Goal: Find specific page/section: Find specific page/section

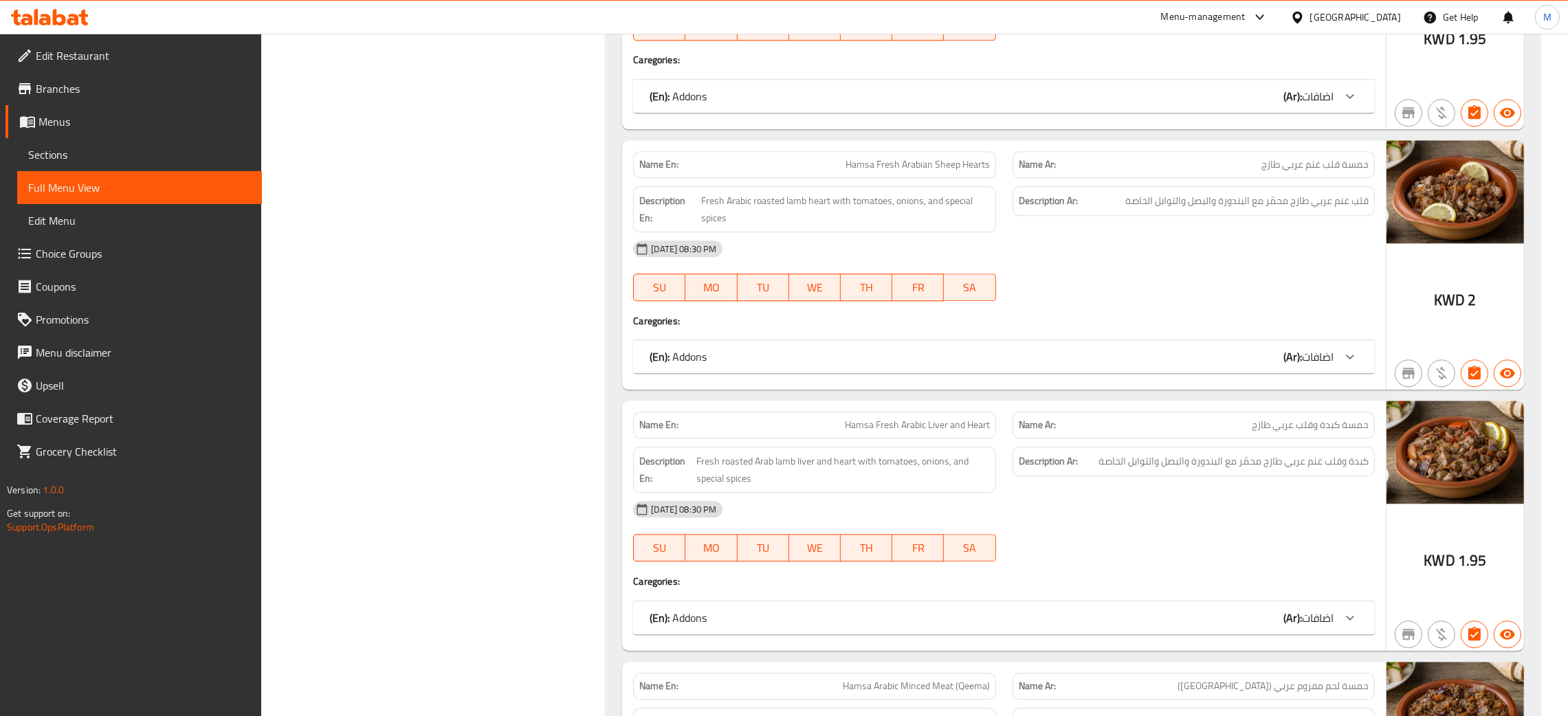
scroll to position [7045, 0]
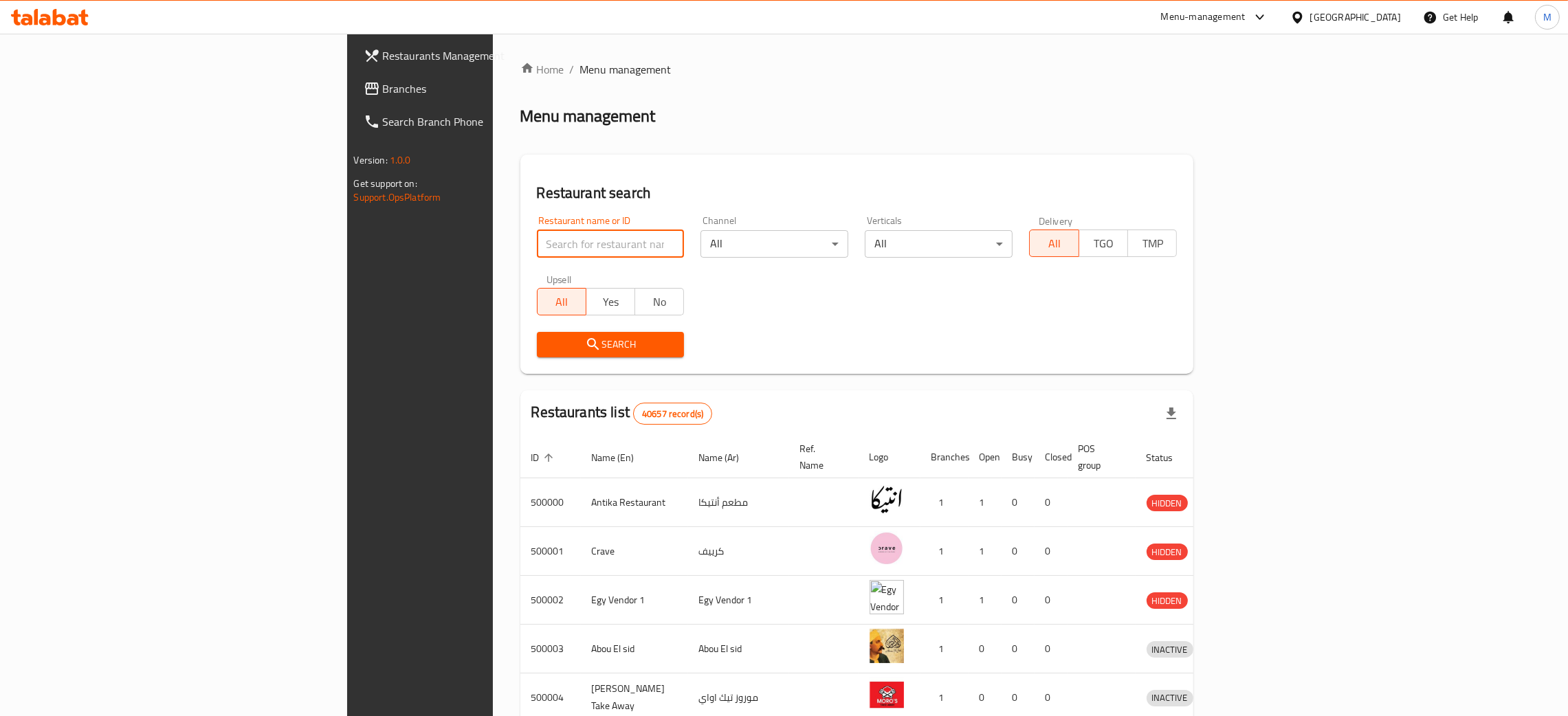
click at [537, 255] on input "search" at bounding box center [611, 244] width 148 height 28
paste input "655192"
type input "655192"
click button "Search" at bounding box center [611, 344] width 148 height 26
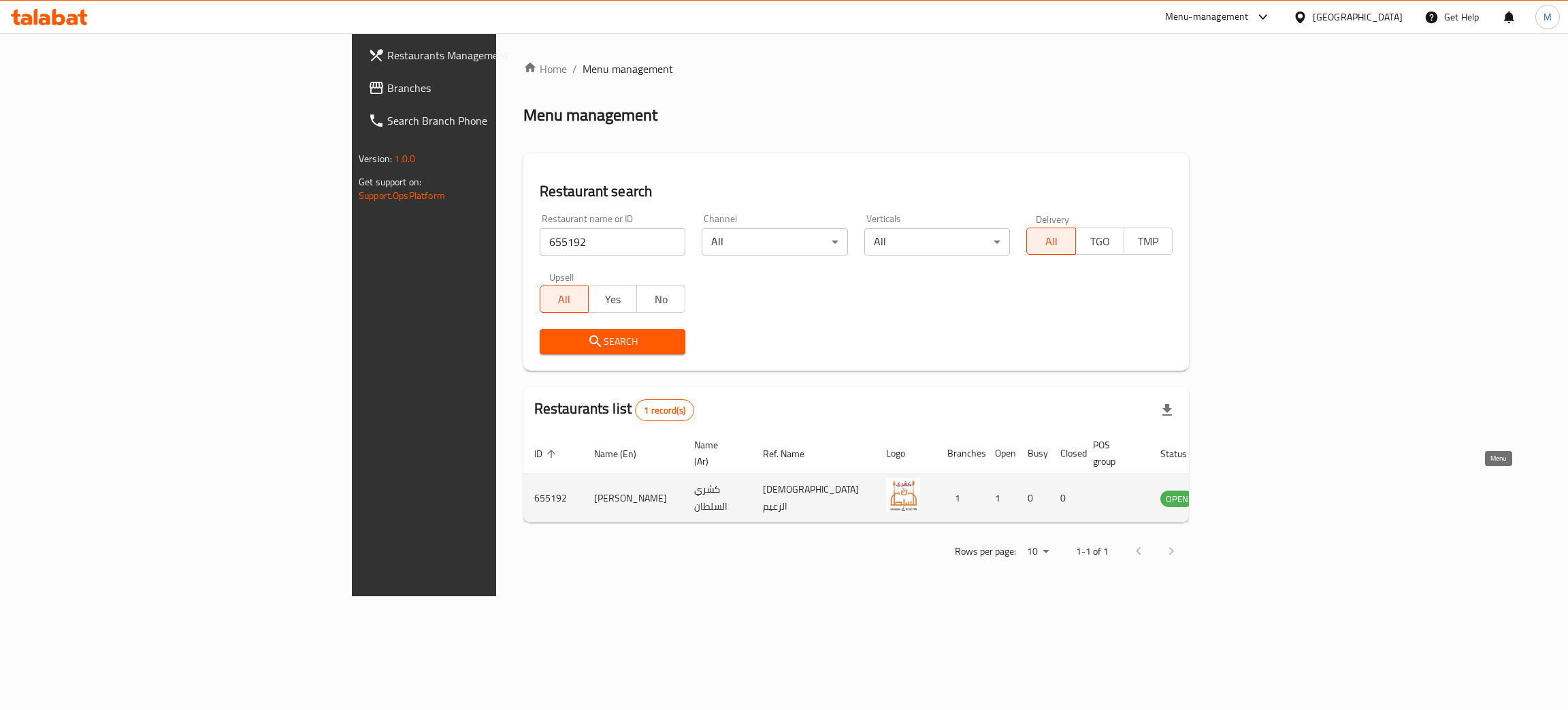
click at [1248, 490] on icon "enhanced table" at bounding box center [1240, 498] width 17 height 17
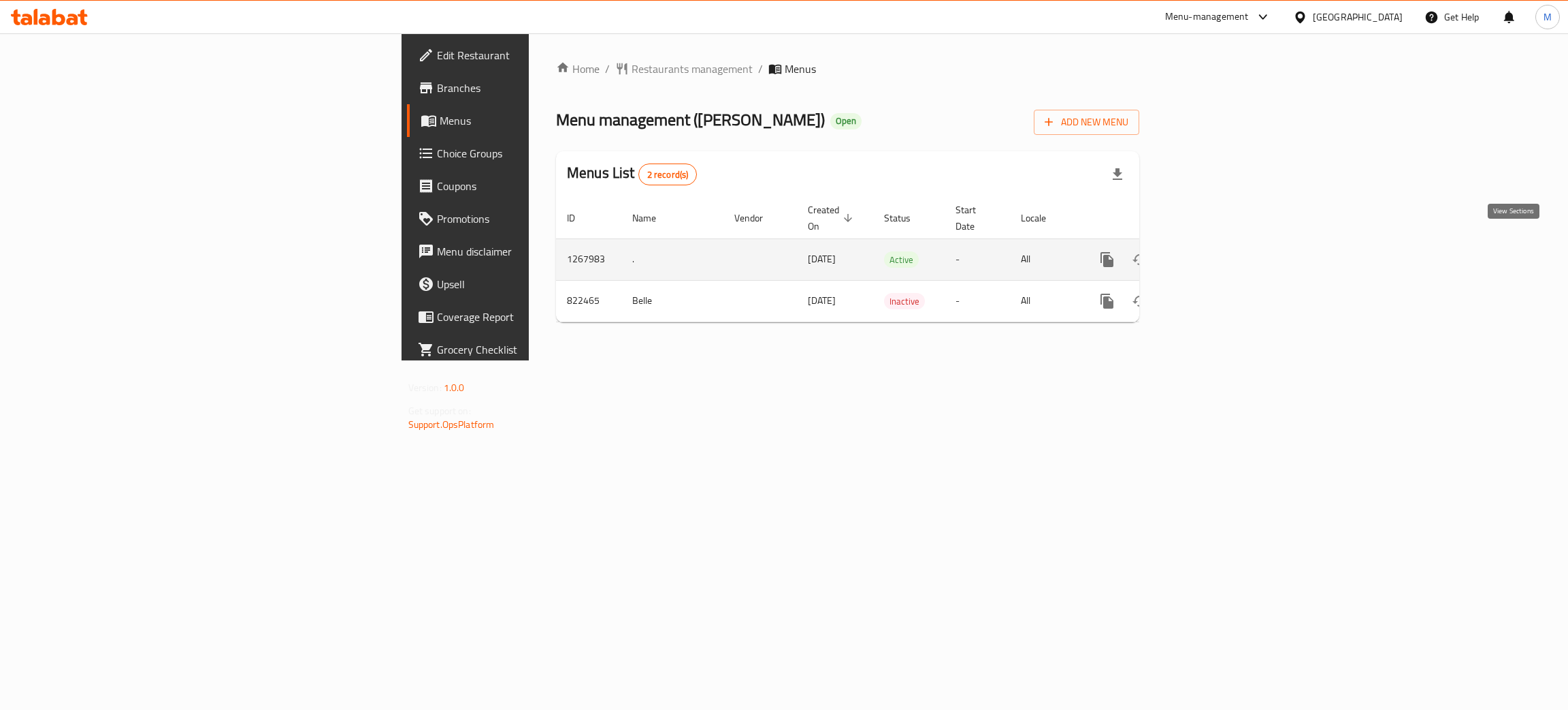
click at [1222, 243] on link "enhanced table" at bounding box center [1205, 259] width 33 height 33
